Goal: Task Accomplishment & Management: Use online tool/utility

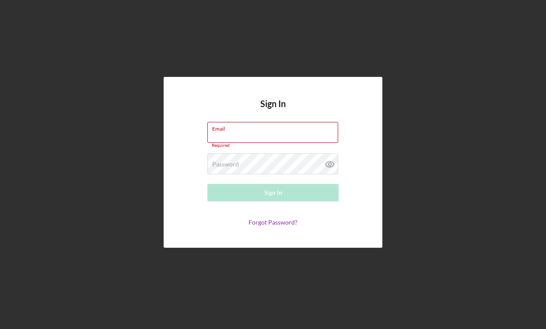
type input "[PERSON_NAME][EMAIL_ADDRESS][DOMAIN_NAME]"
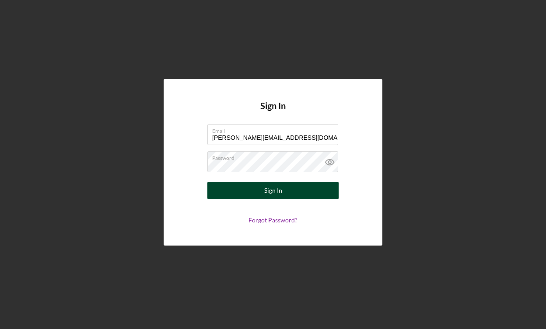
click at [272, 183] on div "Sign In" at bounding box center [273, 190] width 18 height 17
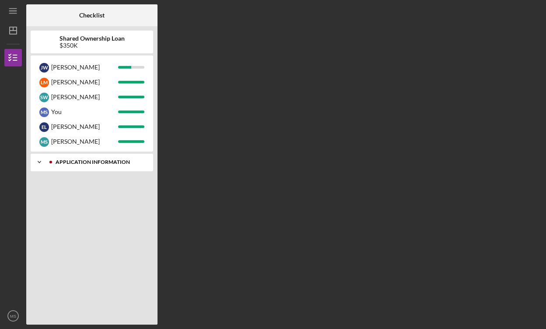
click at [79, 166] on div "Icon/Expander Application Information 3 / 3" at bounding box center [92, 162] width 122 height 17
